Goal: Information Seeking & Learning: Understand process/instructions

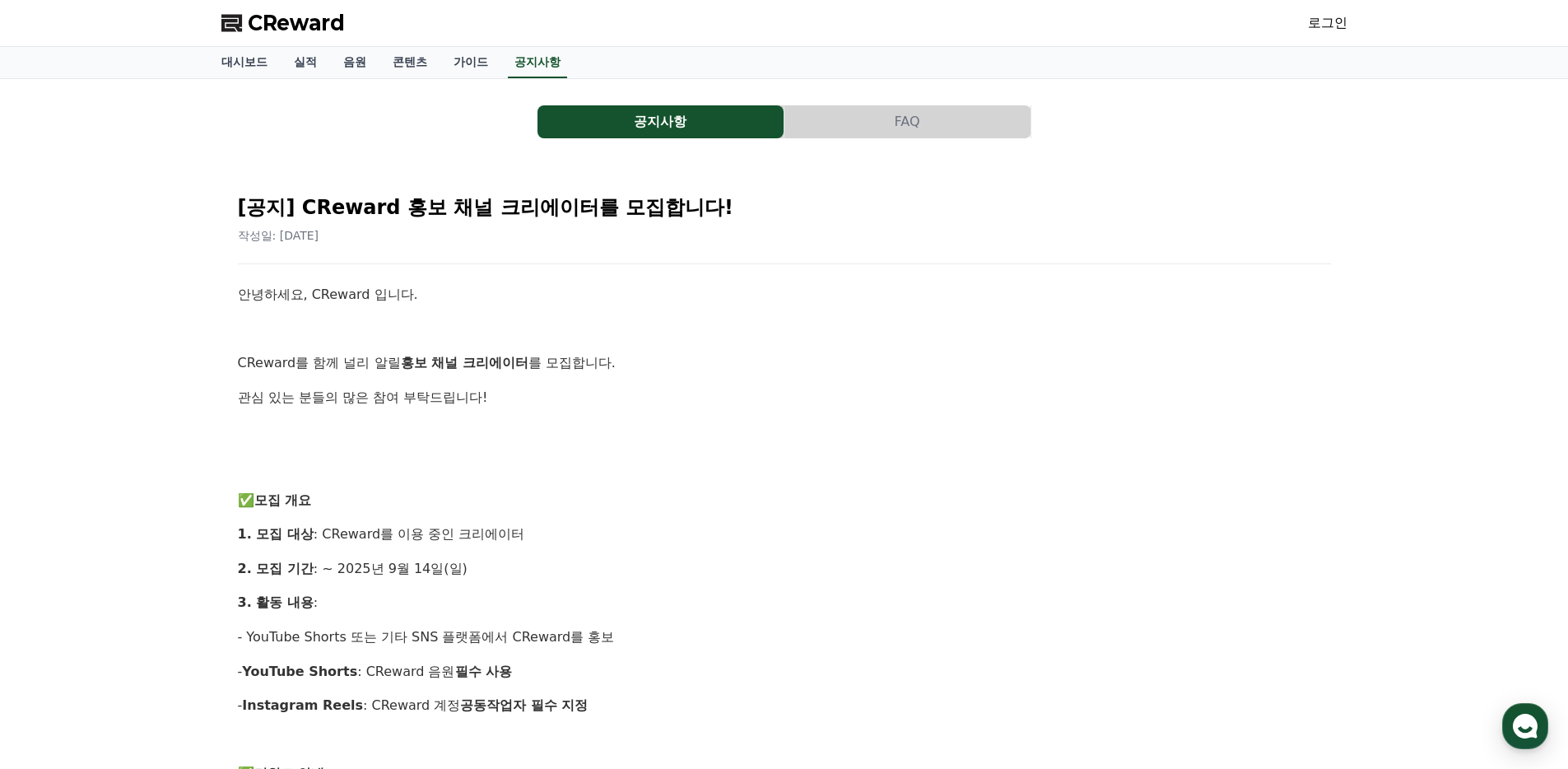
click at [840, 119] on button "FAQ" at bounding box center [907, 122] width 246 height 33
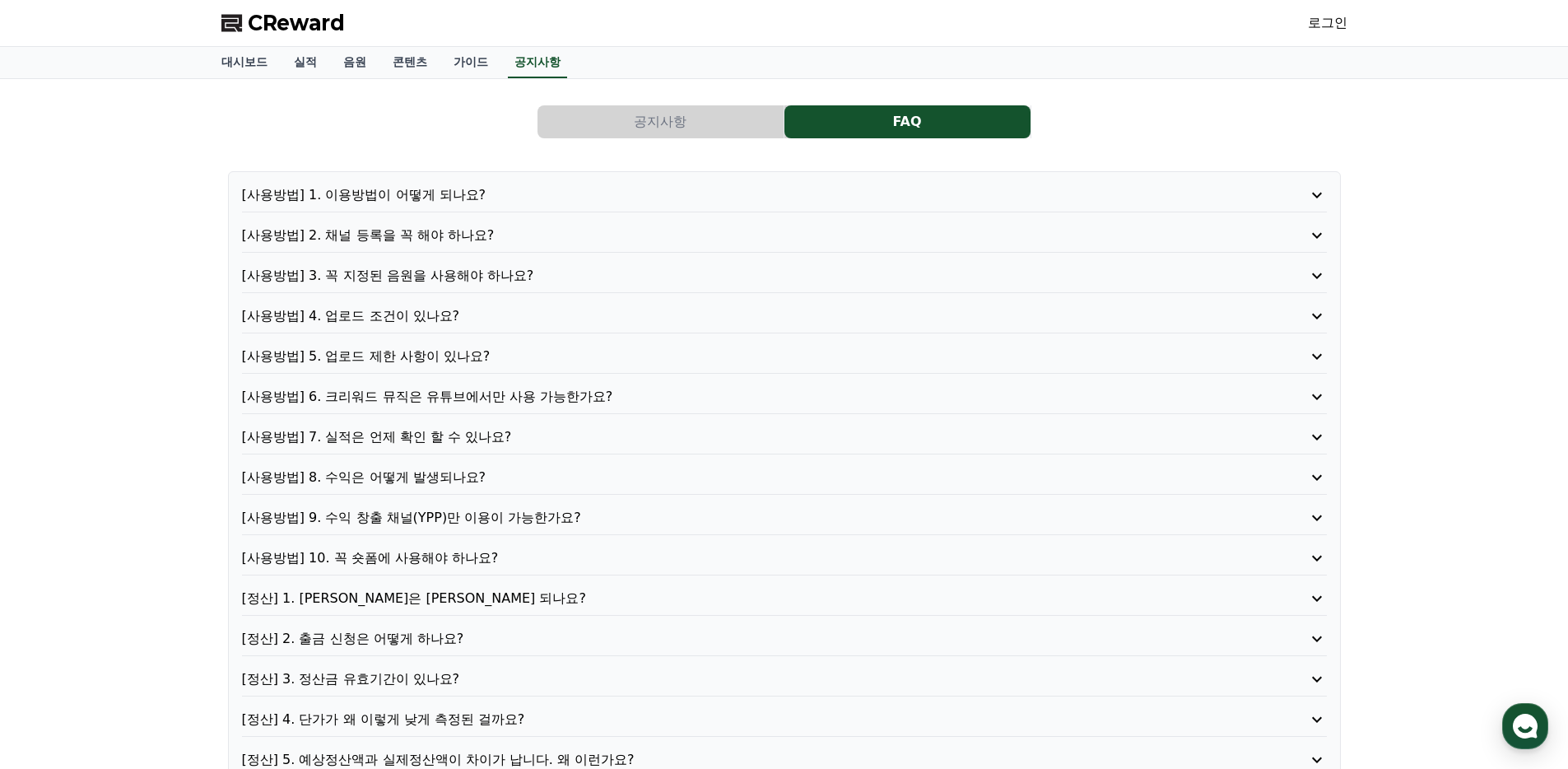
click at [632, 123] on button "공지사항" at bounding box center [660, 122] width 246 height 33
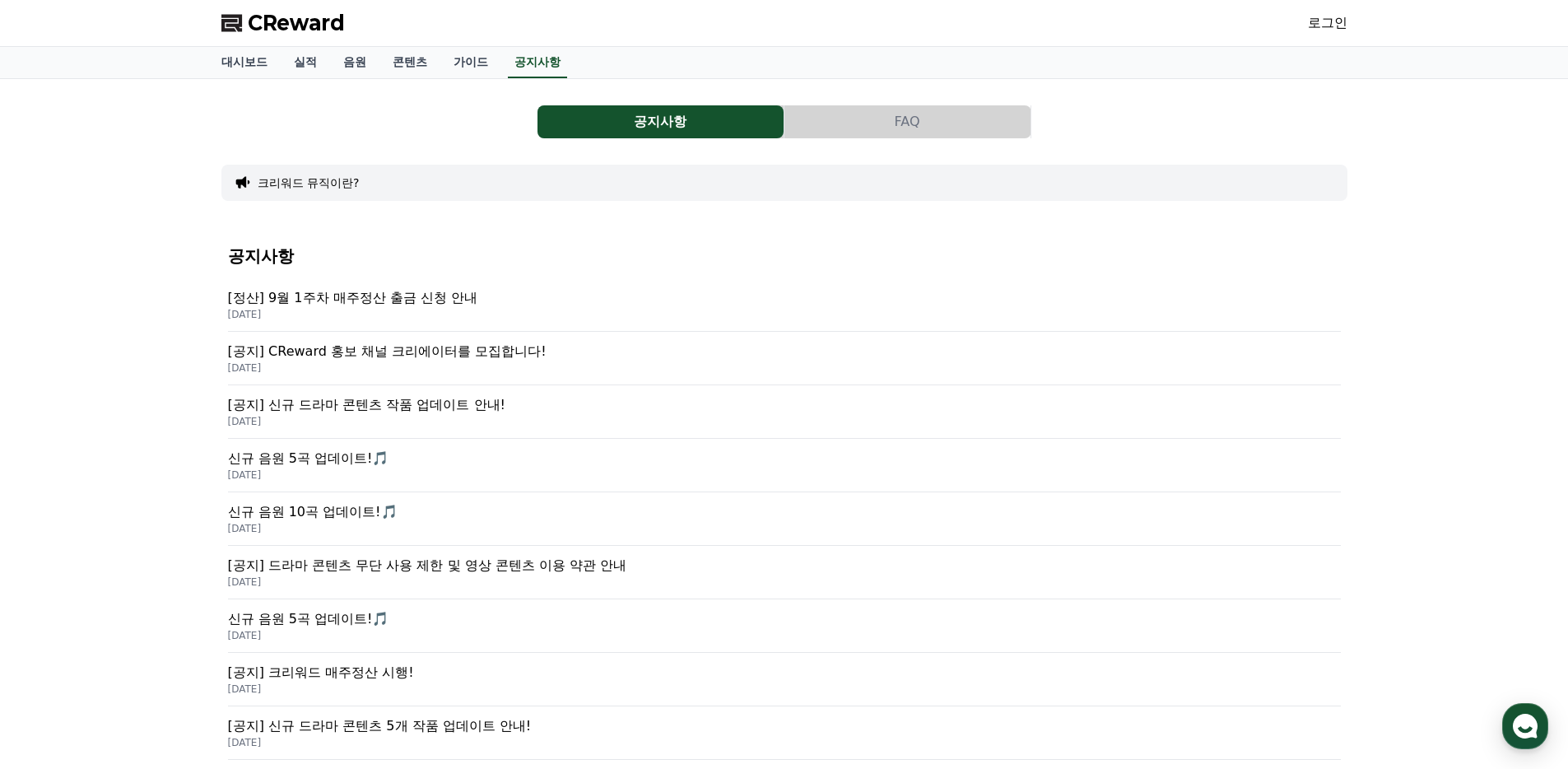
click at [920, 127] on button "FAQ" at bounding box center [907, 122] width 246 height 33
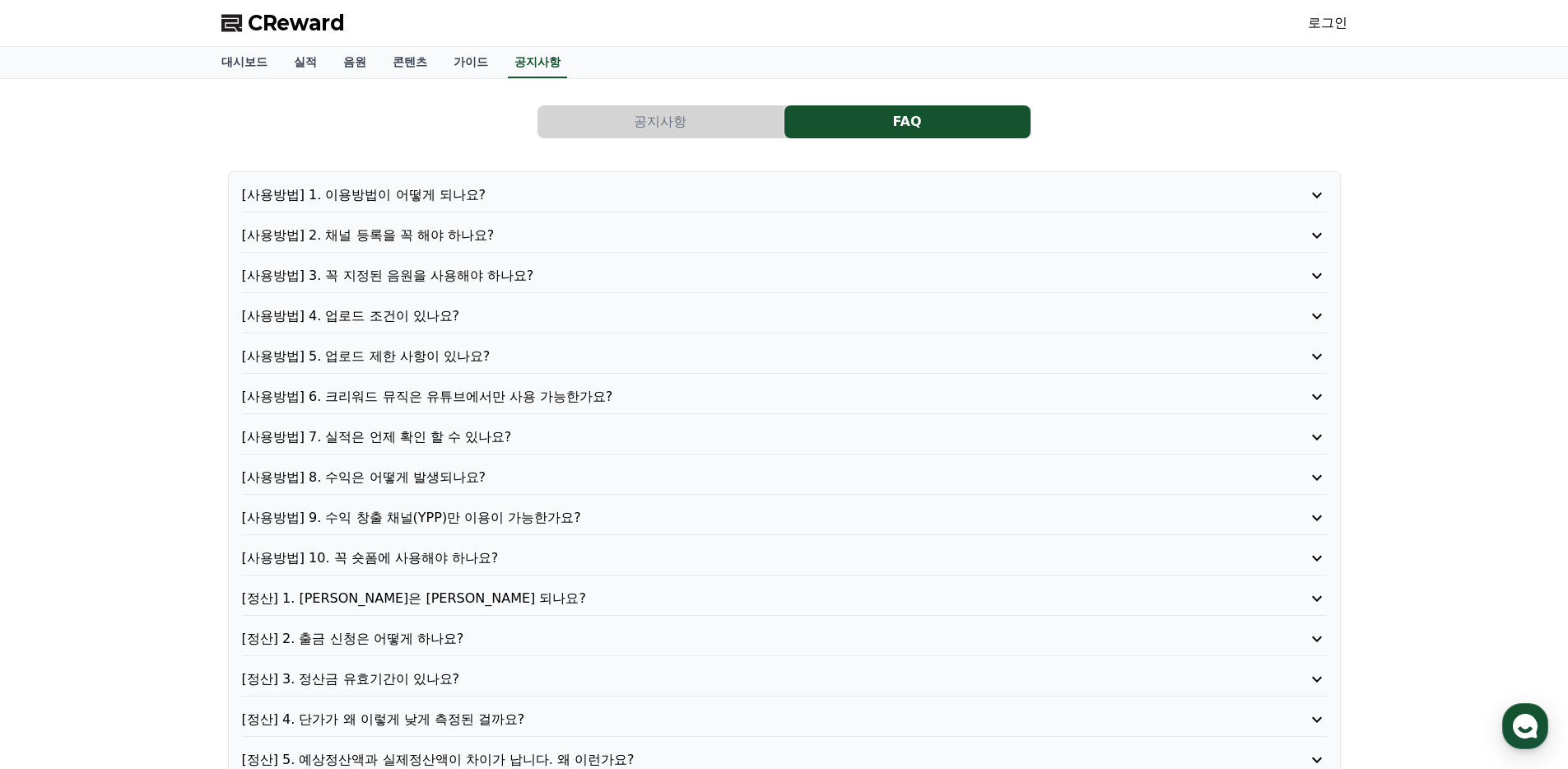
click at [422, 520] on p "[사용방법] 9. 수익 창출 채널(YPP)만 이용이 가능한가요?" at bounding box center [742, 518] width 999 height 20
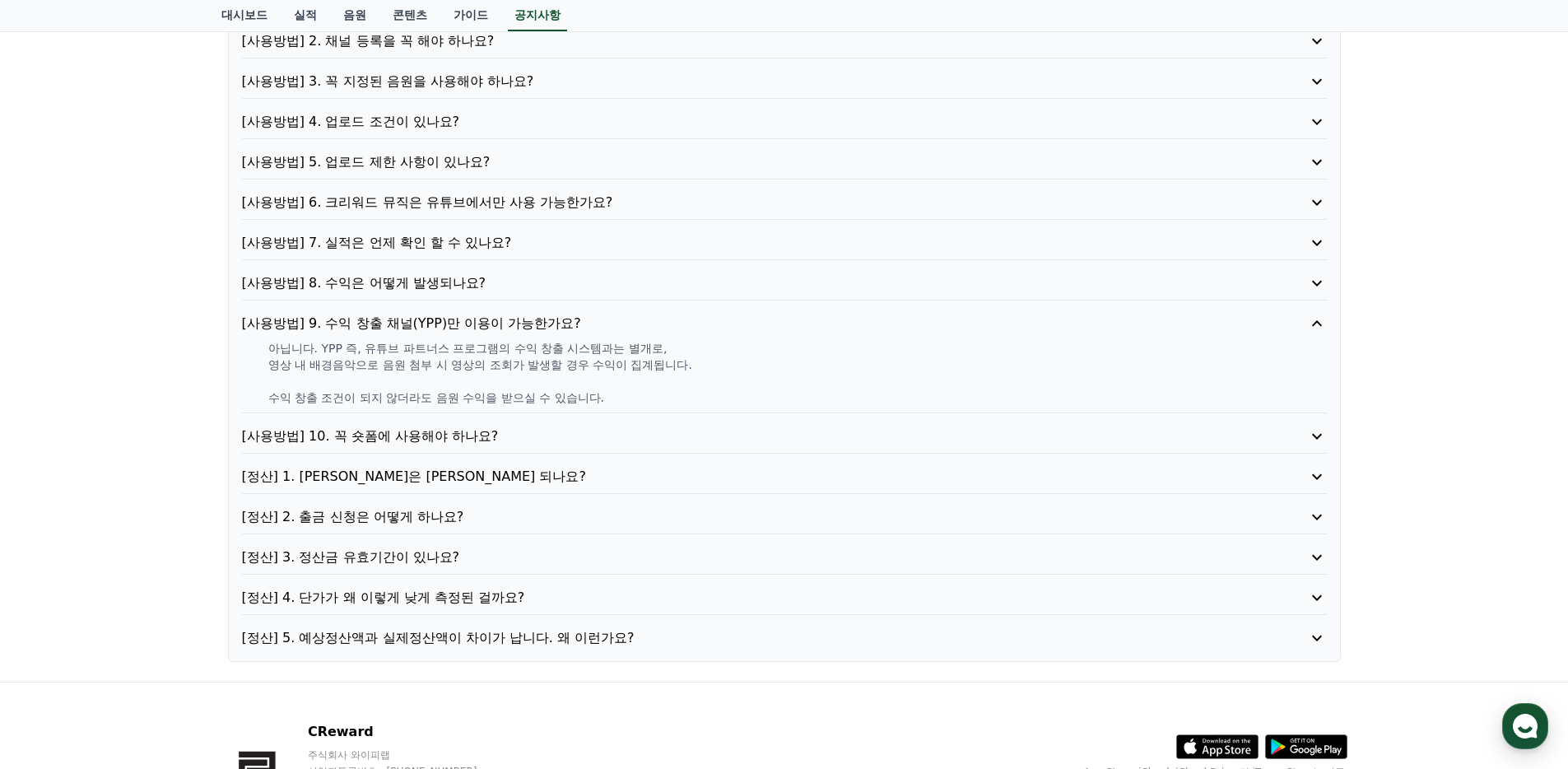
scroll to position [219, 0]
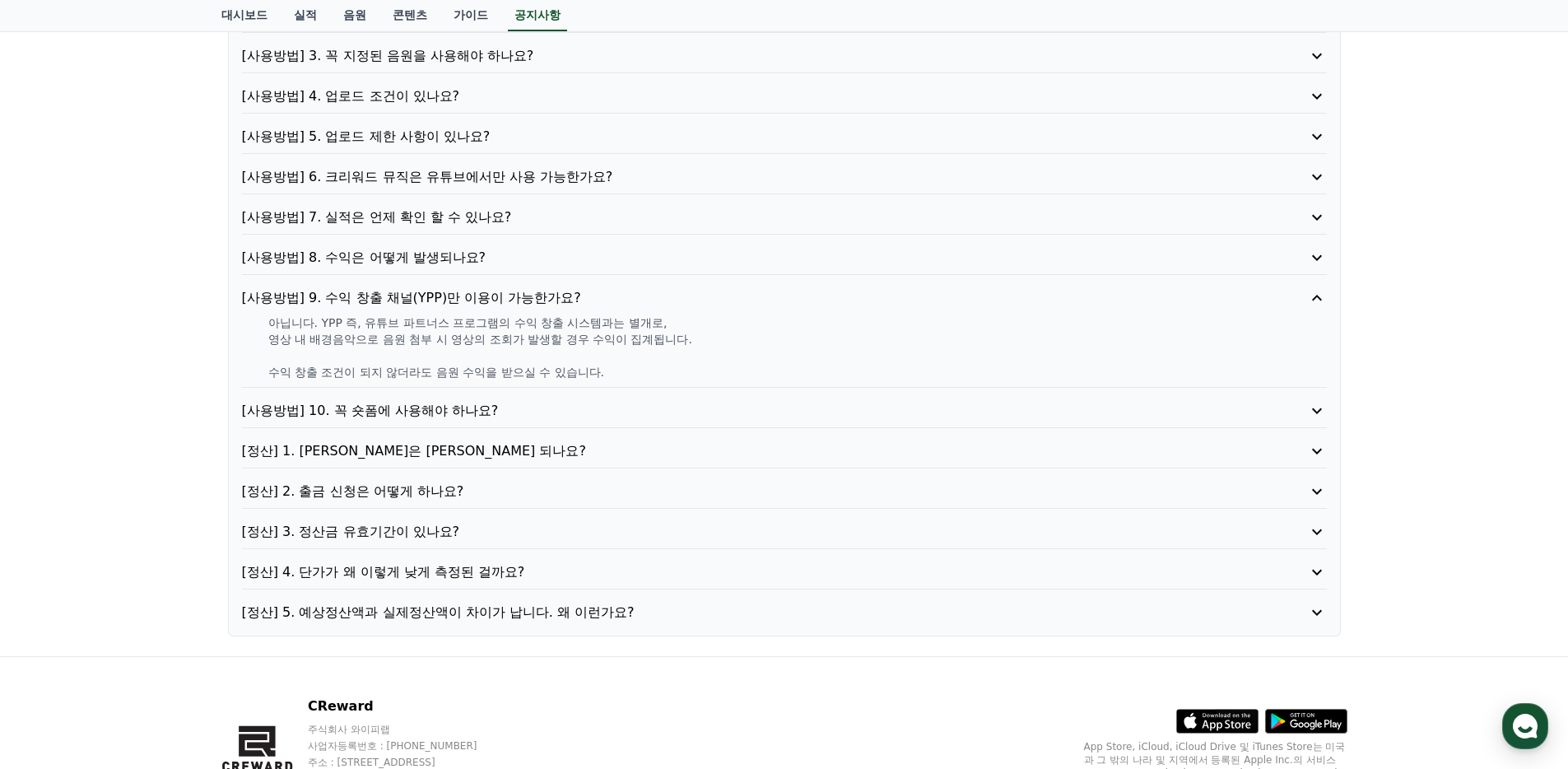
click at [458, 418] on p "[사용방법] 10. 꼭 숏폼에 사용해야 하나요?" at bounding box center [742, 411] width 999 height 20
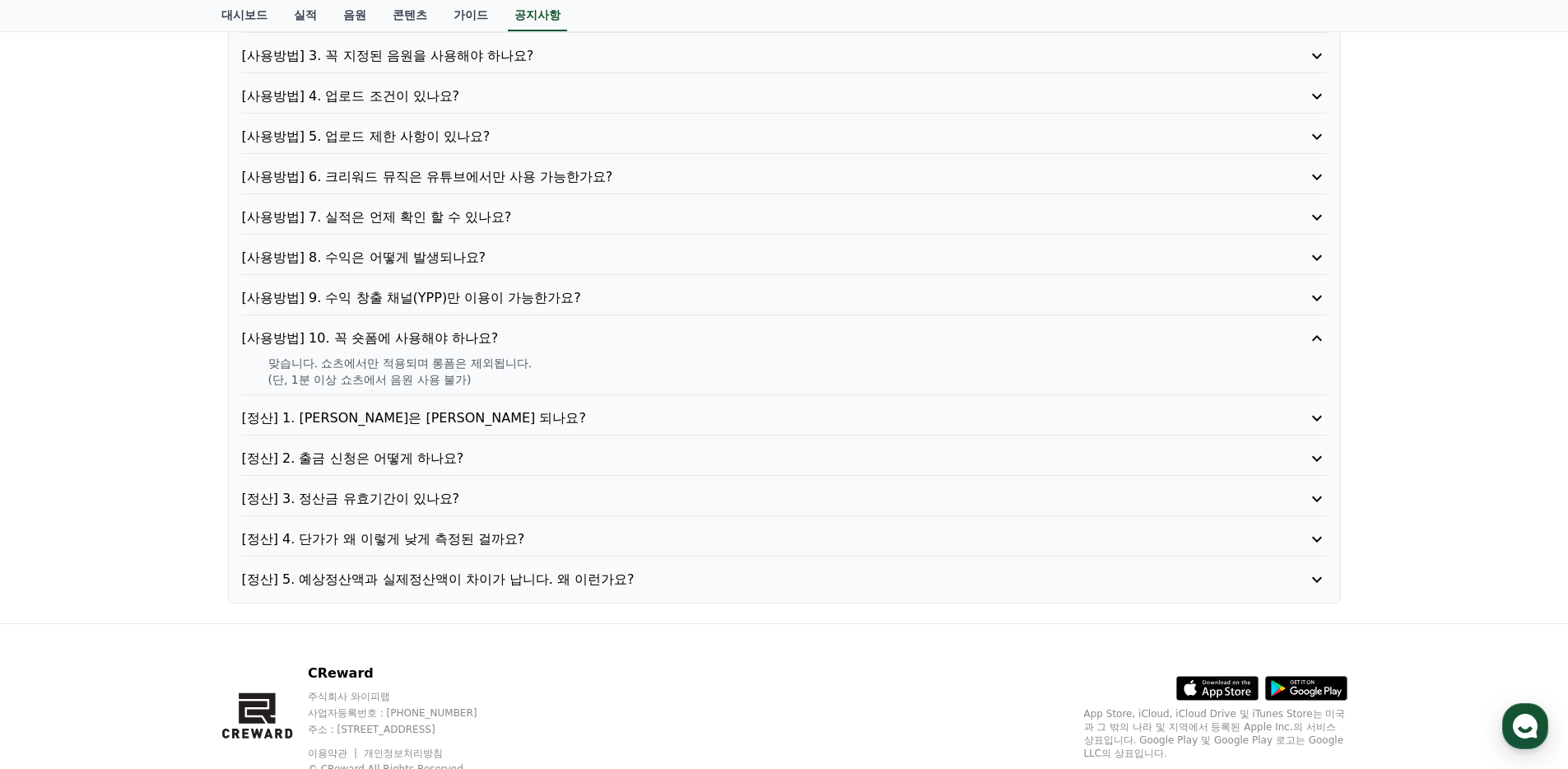
click at [456, 417] on p "[정산] 1. [PERSON_NAME]은 [PERSON_NAME] 되나요?" at bounding box center [742, 419] width 999 height 20
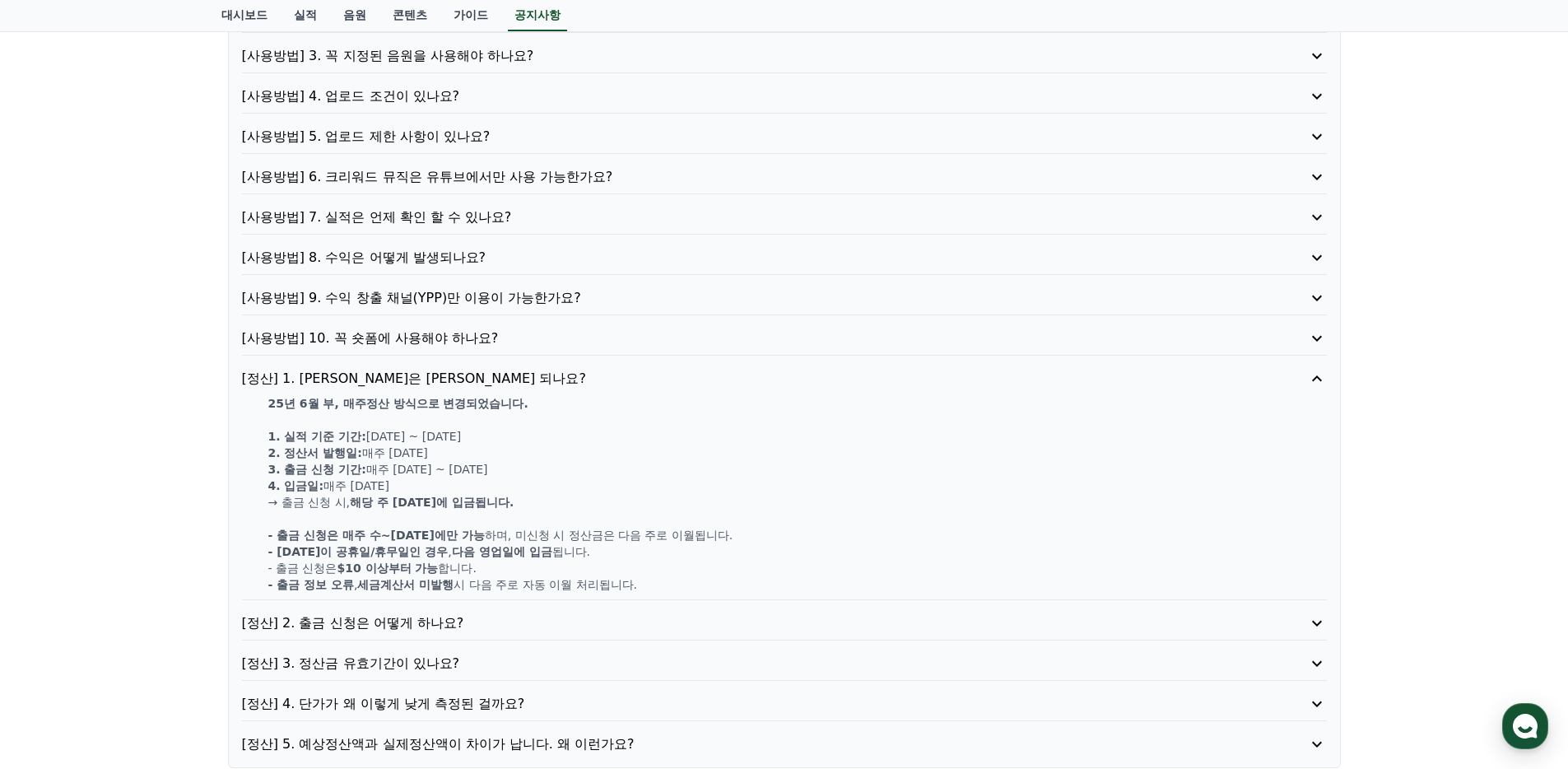
click at [423, 347] on p "[사용방법] 10. 꼭 숏폼에 사용해야 하나요?" at bounding box center [742, 338] width 999 height 20
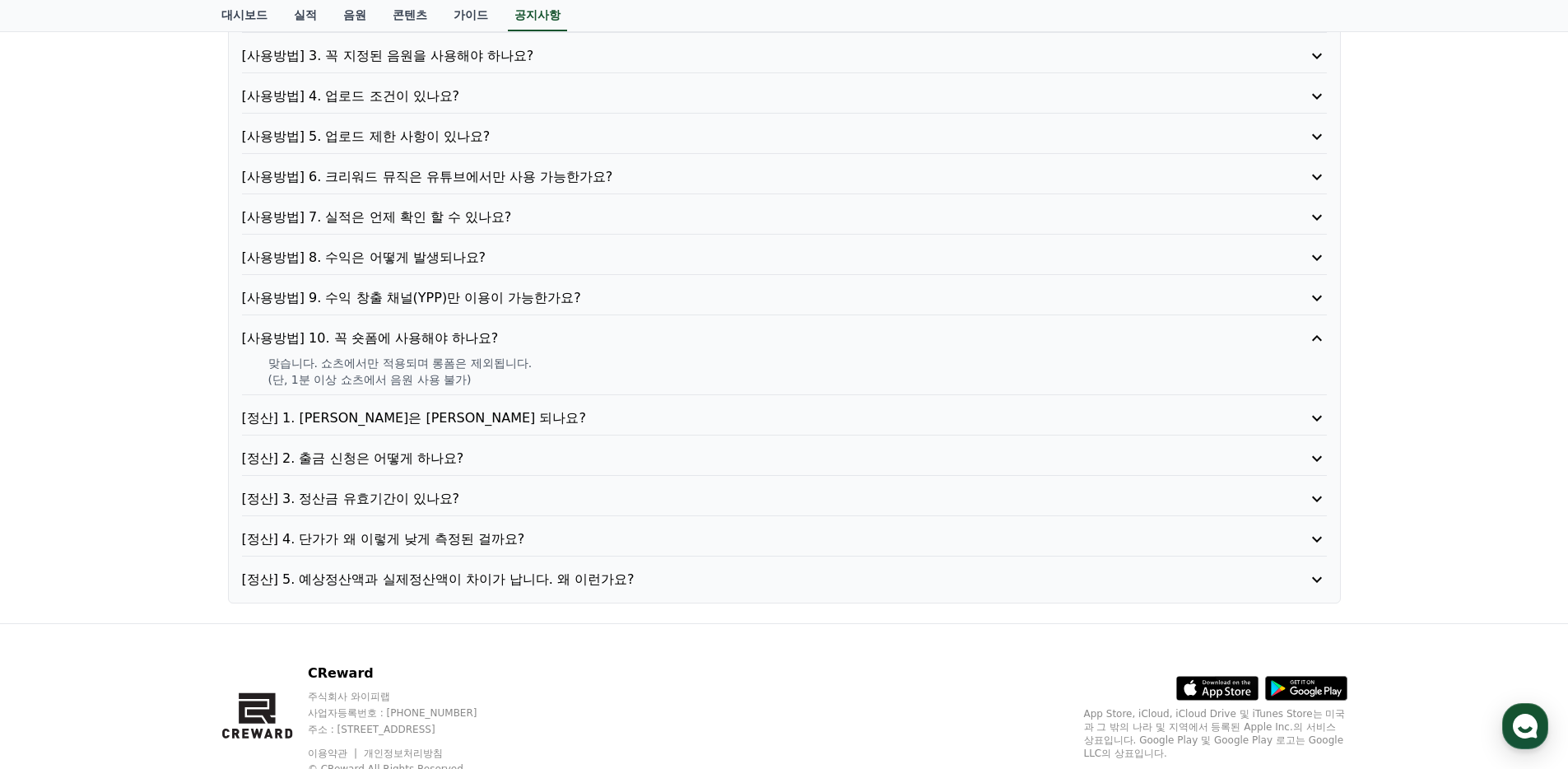
click at [422, 433] on div "[정산] 1. [PERSON_NAME]은 [PERSON_NAME] 되나요?" at bounding box center [784, 422] width 1085 height 27
click at [424, 424] on p "[정산] 1. [PERSON_NAME]은 [PERSON_NAME] 되나요?" at bounding box center [742, 419] width 999 height 20
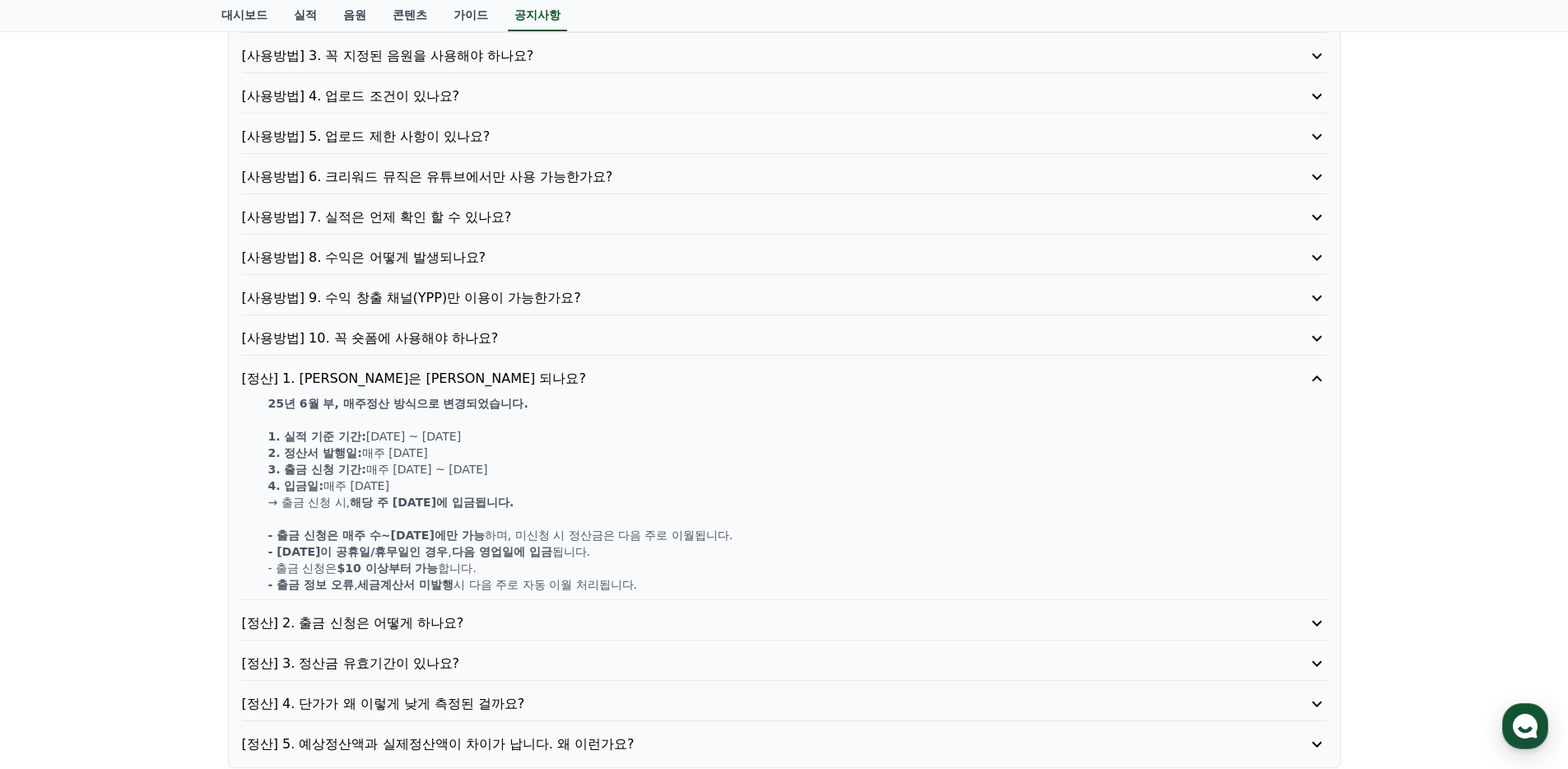
click at [456, 146] on p "[사용방법] 5. 업로드 제한 사항이 있나요?" at bounding box center [742, 137] width 999 height 20
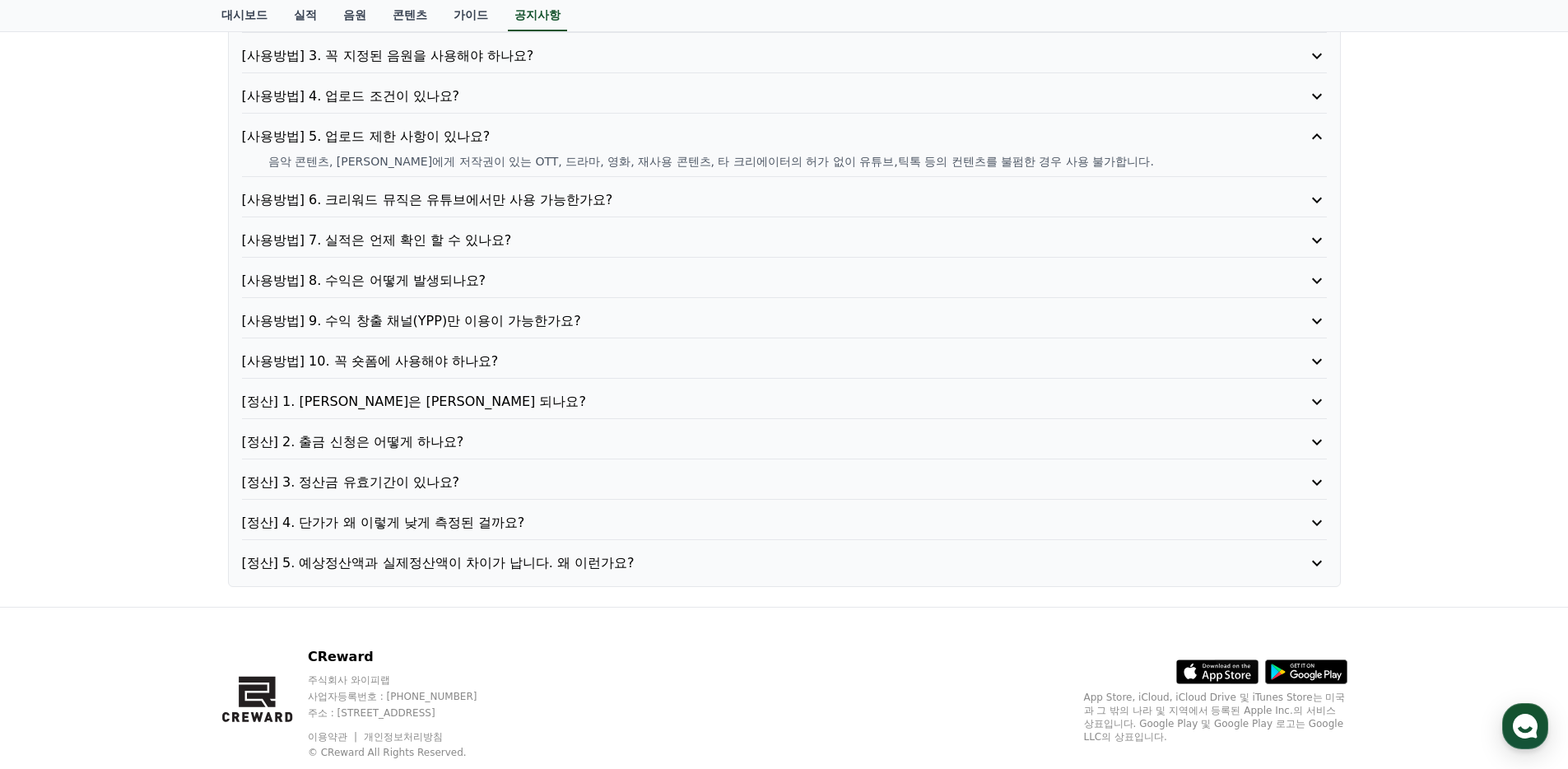
click at [426, 102] on p "[사용방법] 4. 업로드 조건이 있나요?" at bounding box center [742, 97] width 999 height 20
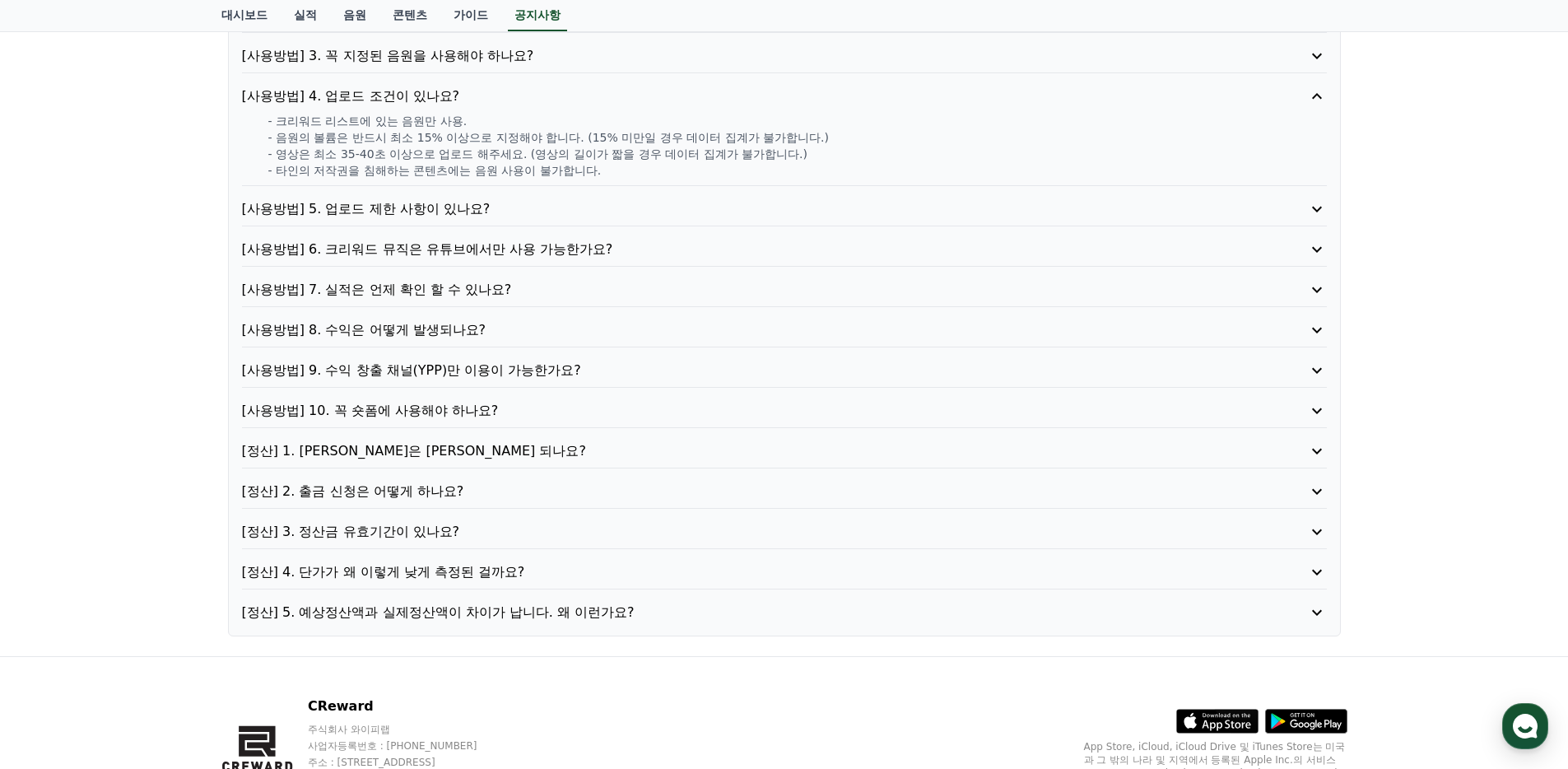
drag, startPoint x: 436, startPoint y: 135, endPoint x: 554, endPoint y: 140, distance: 118.1
click at [554, 140] on p "- 음원의 볼륨은 반드시 최소 15% 이상으로 지정해야 합니다. (15% 미만일 경우 데이터 집계가 불가합니다.)" at bounding box center [797, 138] width 1059 height 17
click at [557, 153] on p "- 영상은 최소 35-40초 이상으로 업로드 해주세요. (영상의 길이가 짧을 경우 데이터 집계가 불가합니다.)" at bounding box center [797, 154] width 1059 height 17
drag, startPoint x: 506, startPoint y: 151, endPoint x: 536, endPoint y: 154, distance: 30.1
click at [536, 154] on p "- 영상은 최소 35-40초 이상으로 업로드 해주세요. (영상의 길이가 짧을 경우 데이터 집계가 불가합니다.)" at bounding box center [797, 154] width 1059 height 17
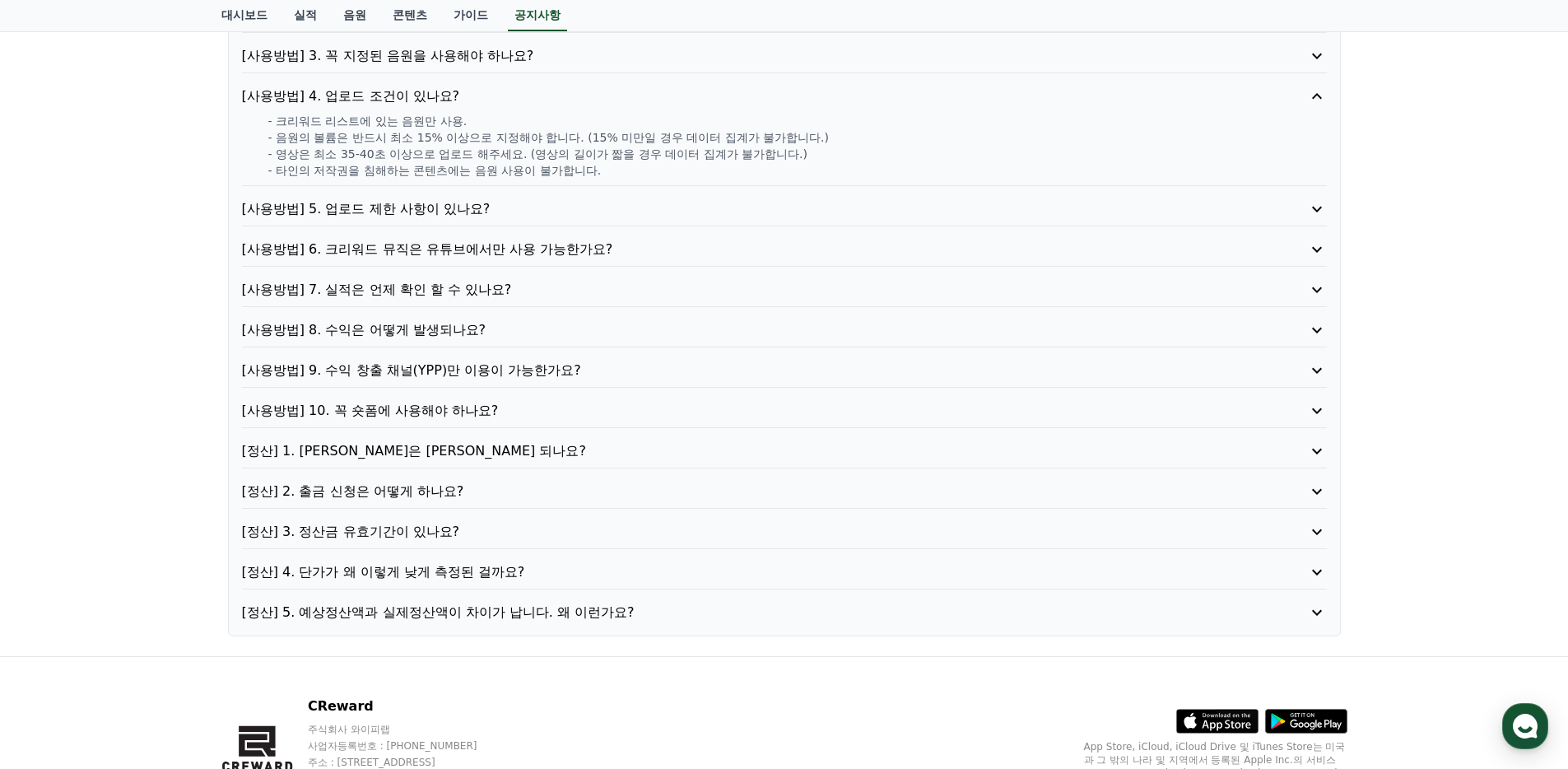
click at [531, 163] on p "- 타인의 저작권을 침해하는 콘텐츠에는 음원 사용이 불가합니다." at bounding box center [797, 171] width 1059 height 17
drag, startPoint x: 323, startPoint y: 156, endPoint x: 581, endPoint y: 149, distance: 258.1
click at [581, 149] on p "- 영상은 최소 35-40초 이상으로 업로드 해주세요. (영상의 길이가 짧을 경우 데이터 집계가 불가합니다.)" at bounding box center [797, 154] width 1059 height 17
click at [596, 168] on p "- 타인의 저작권을 침해하는 콘텐츠에는 음원 사용이 불가합니다." at bounding box center [797, 171] width 1059 height 17
drag, startPoint x: 625, startPoint y: 173, endPoint x: 502, endPoint y: 91, distance: 147.8
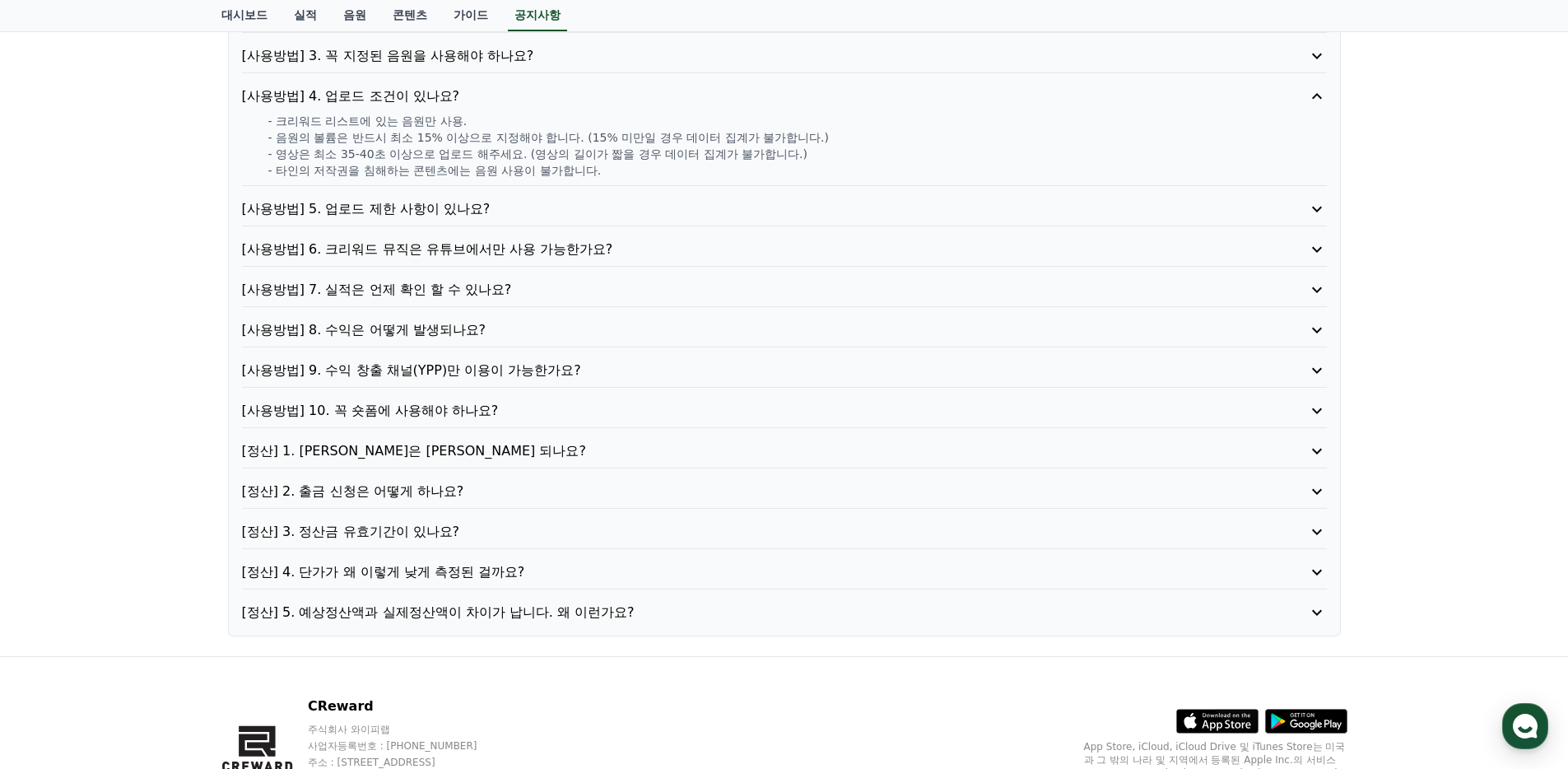
click at [504, 96] on div "[사용방법] 4. 업로드 조건이 있나요? - 크리워드 리스트에 있는 음원만 사용. - 음원의 볼륨은 반드시 최소 15% 이상으로 지정해야 합니…" at bounding box center [784, 137] width 1085 height 100
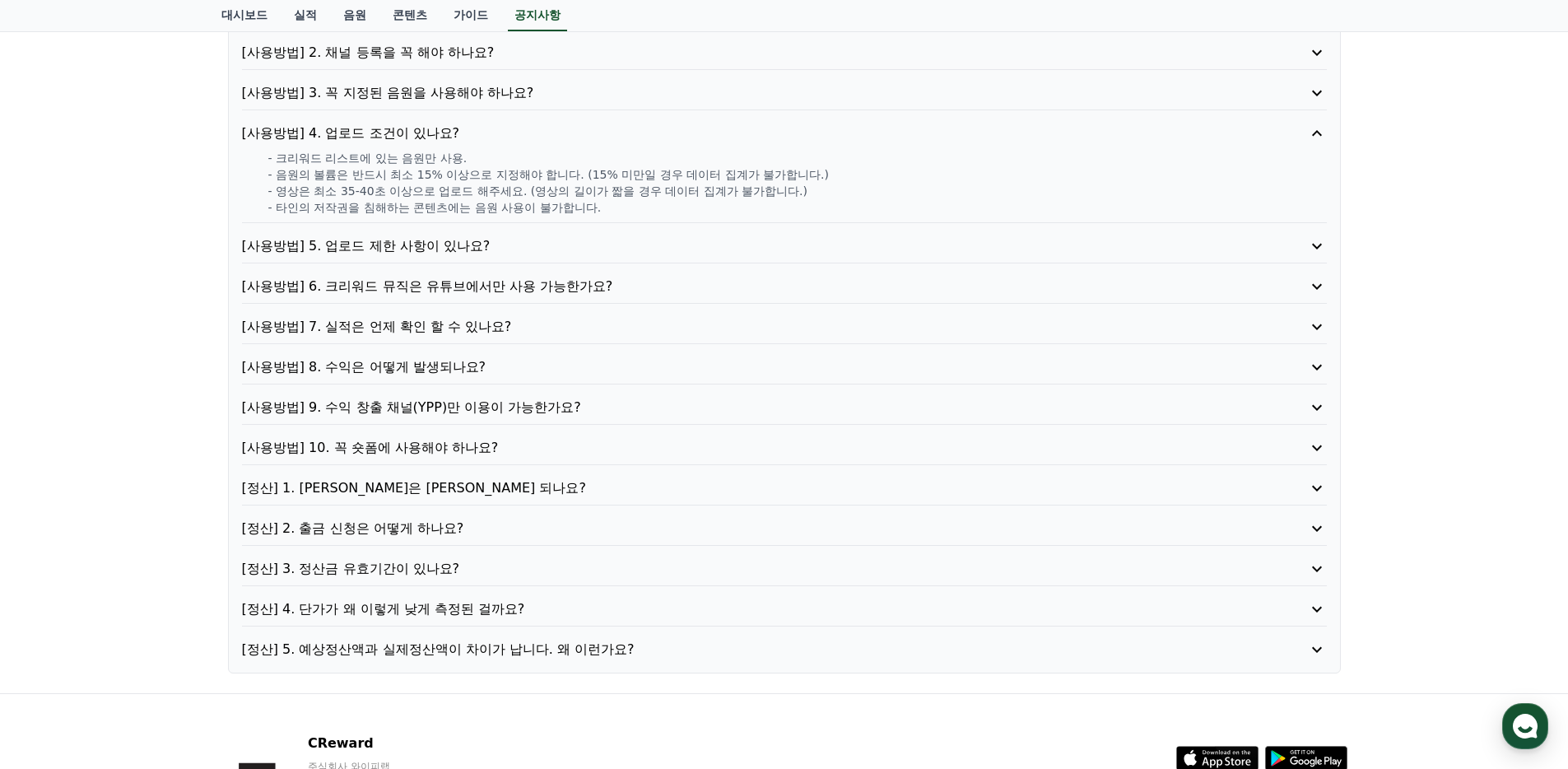
scroll to position [54, 0]
